Goal: Information Seeking & Learning: Learn about a topic

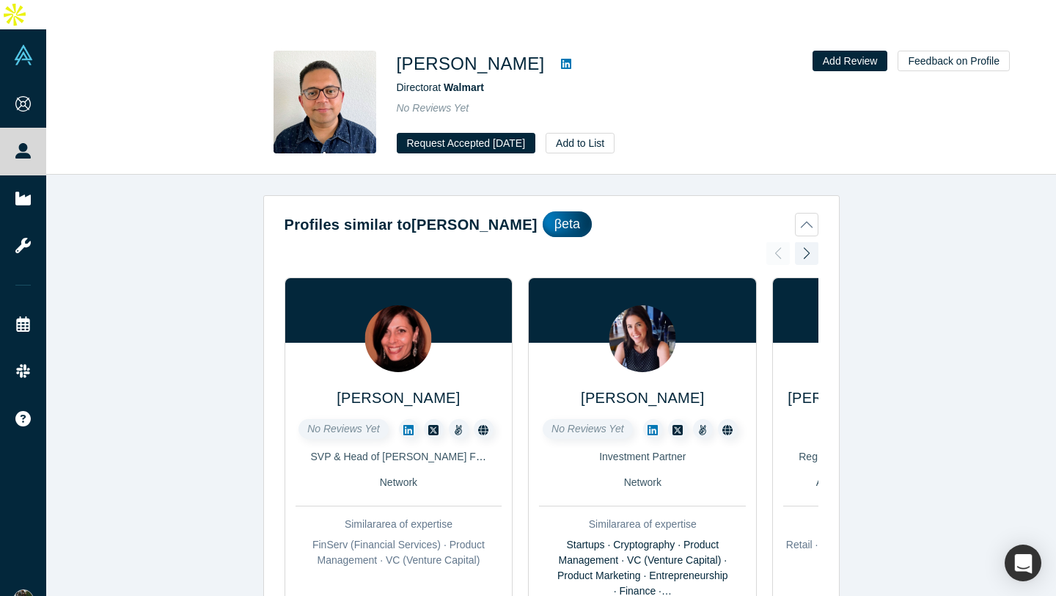
click at [563, 58] on icon at bounding box center [566, 64] width 10 height 12
